Goal: Navigation & Orientation: Find specific page/section

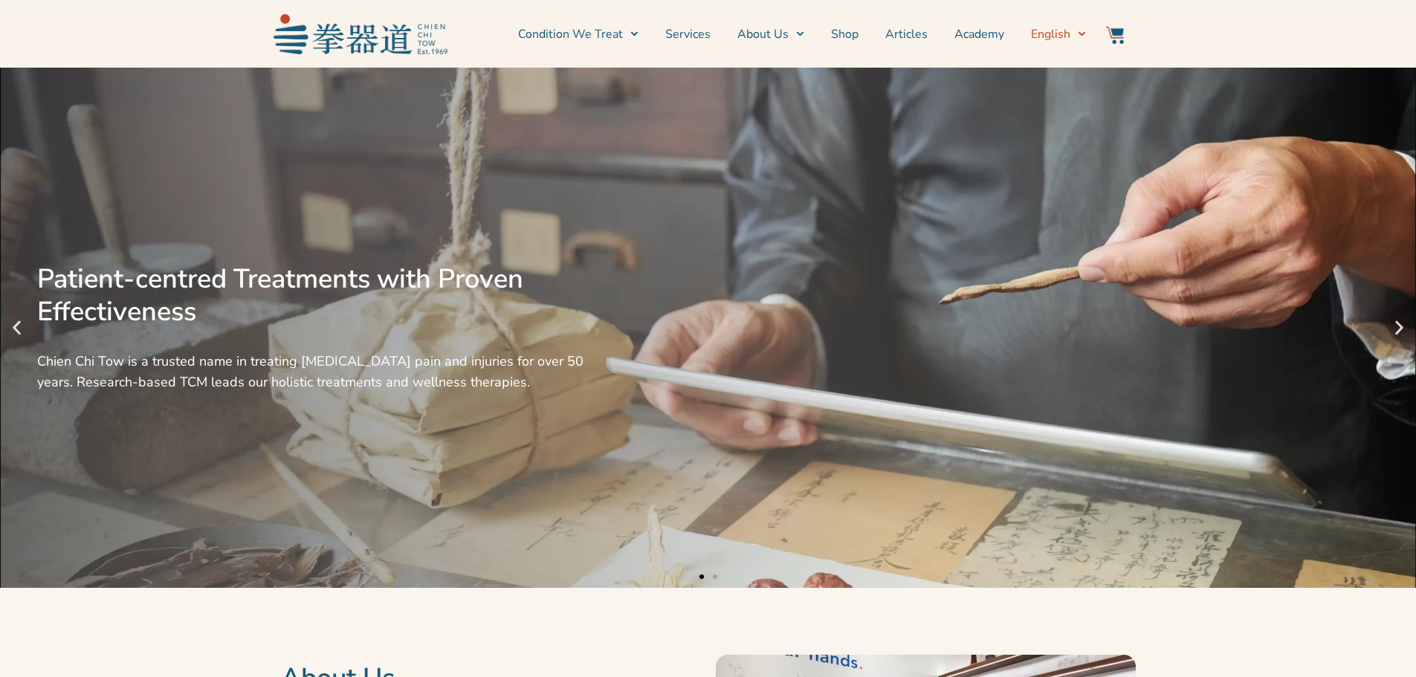
scroll to position [2348, 0]
click at [1061, 36] on span "English" at bounding box center [1050, 34] width 39 height 18
click at [1078, 30] on icon "Menu" at bounding box center [1082, 34] width 8 height 8
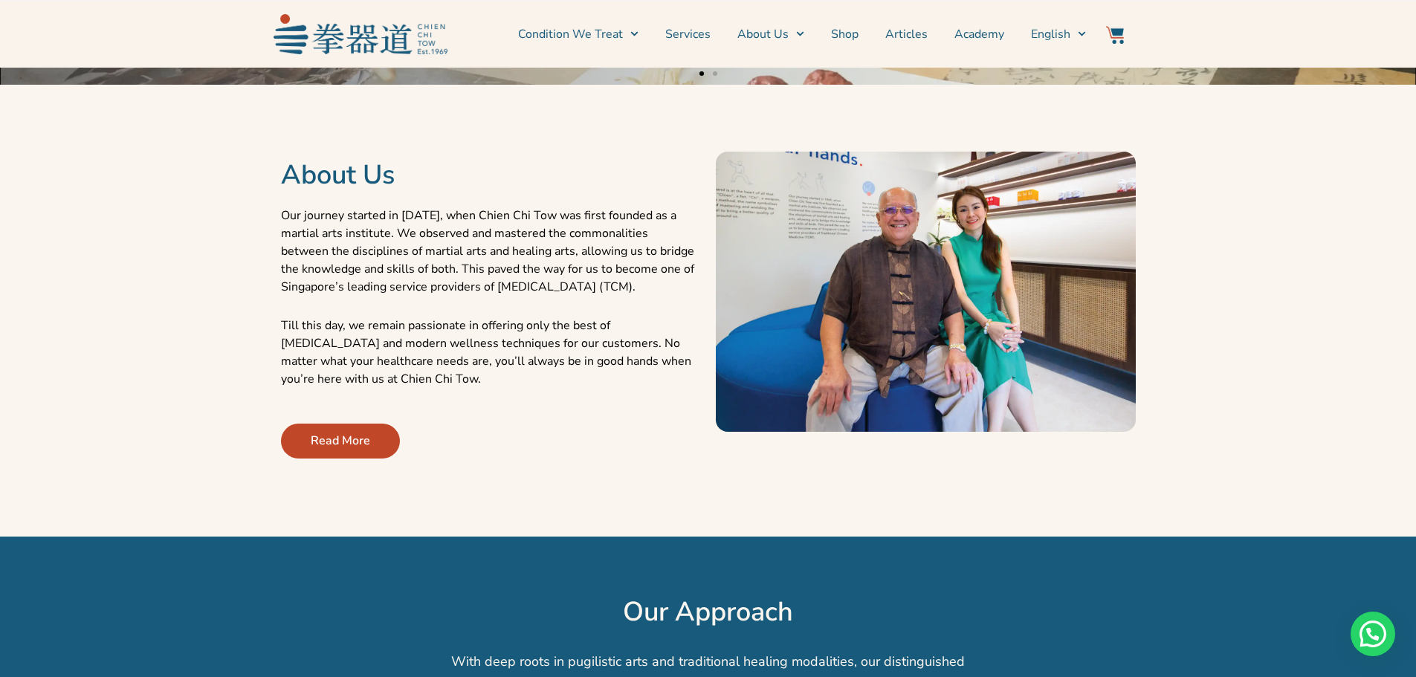
scroll to position [446, 0]
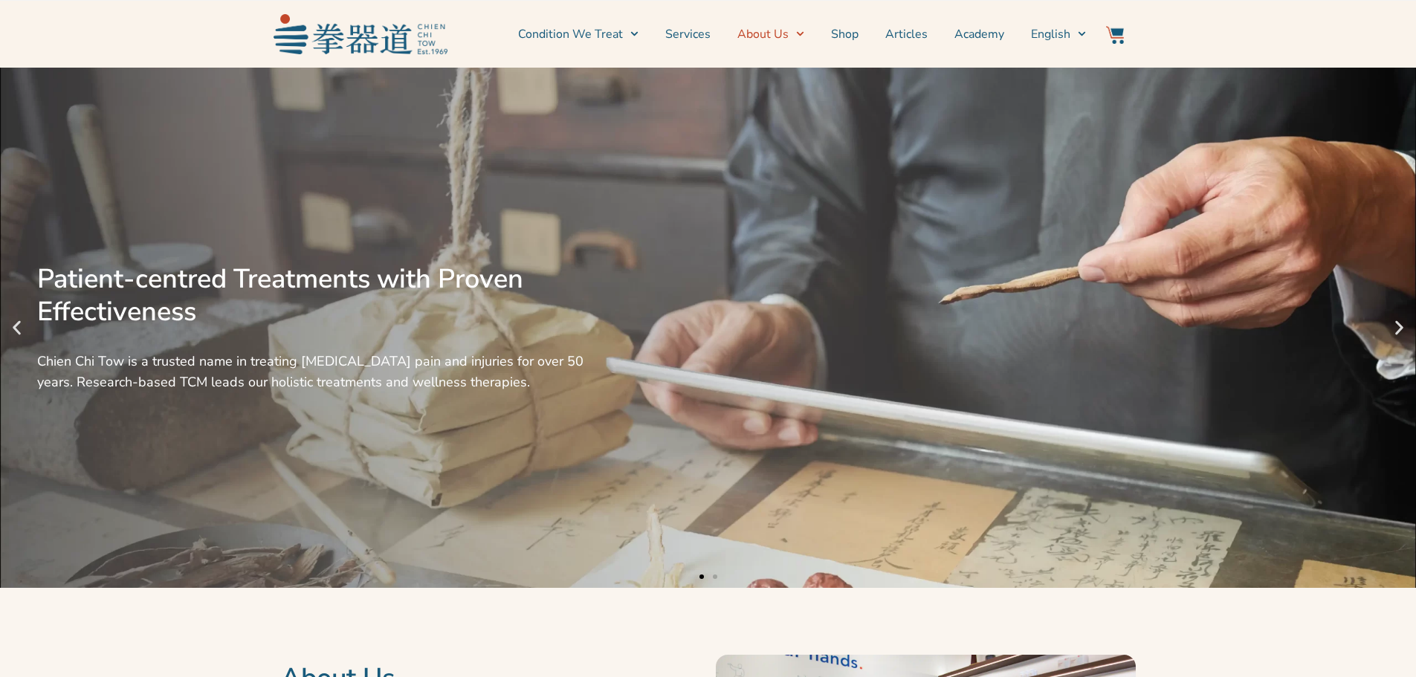
scroll to position [2348, 0]
click at [774, 34] on link "About Us" at bounding box center [770, 34] width 67 height 37
